Goal: Communication & Community: Participate in discussion

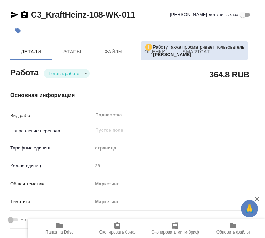
type textarea "x"
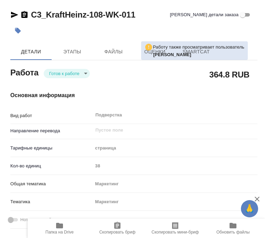
type textarea "x"
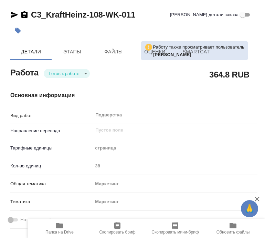
type textarea "x"
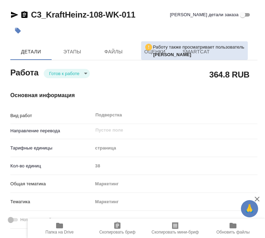
type textarea "x"
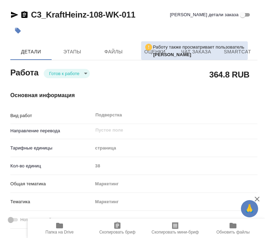
type textarea "x"
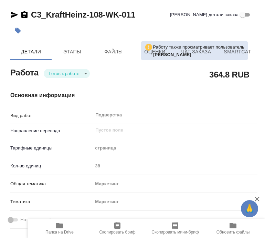
type textarea "x"
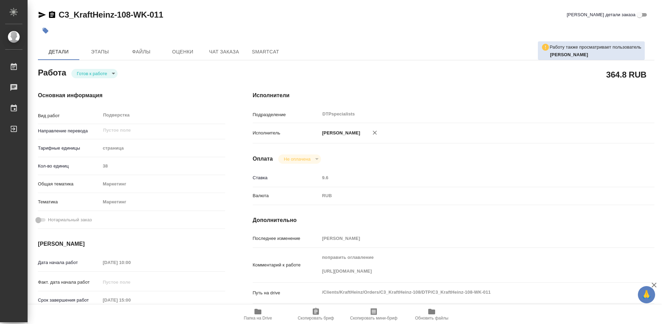
type textarea "x"
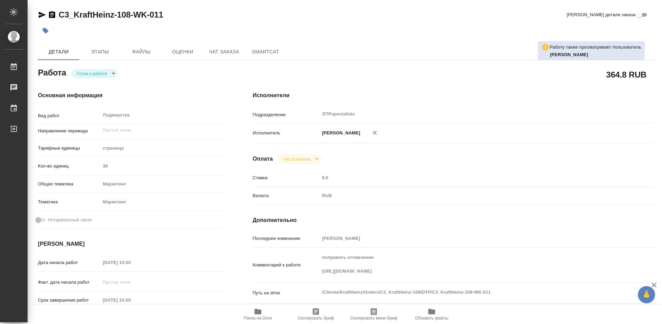
type textarea "x"
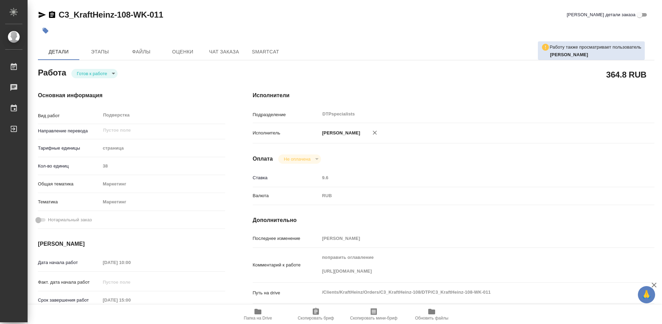
type textarea "x"
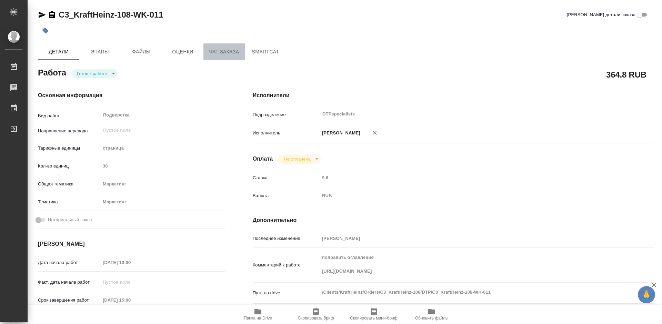
click at [219, 51] on span "Чат заказа" at bounding box center [224, 52] width 33 height 9
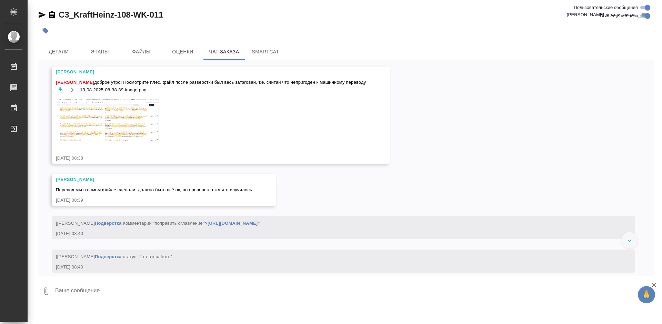
scroll to position [2946, 0]
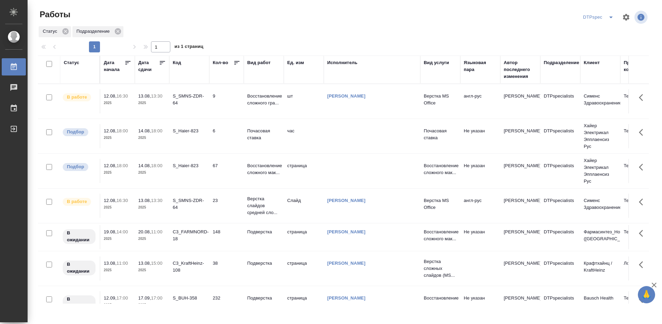
click at [163, 62] on icon at bounding box center [162, 62] width 7 height 7
